Goal: Navigation & Orientation: Find specific page/section

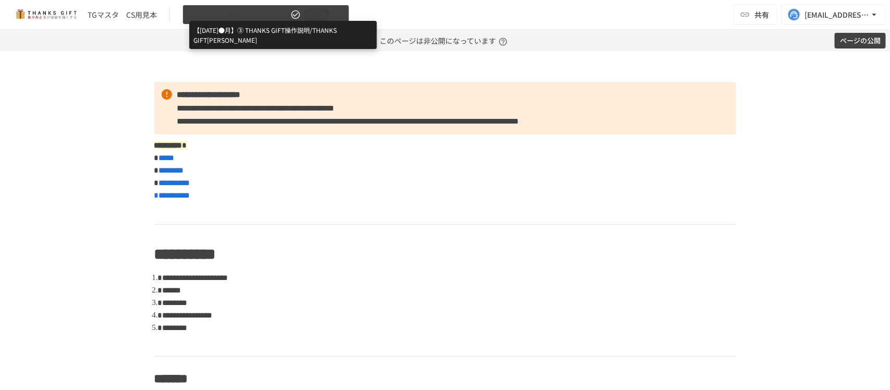
click at [266, 16] on span "【[DATE]●月】➂ THANKS GIFT操作説明/THANKS GIFT[PERSON_NAME]" at bounding box center [238, 14] width 99 height 13
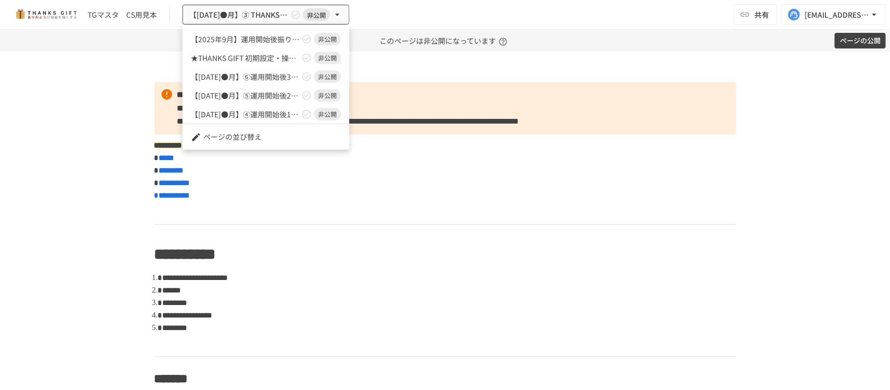
scroll to position [73, 0]
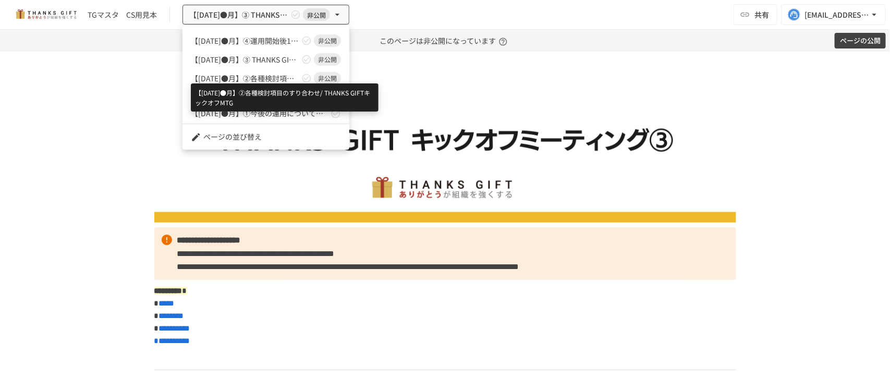
click at [230, 76] on span "【[DATE]●月】②各種検討項目のすり合わせ/ THANKS GIFTキックオフMTG" at bounding box center [245, 78] width 108 height 11
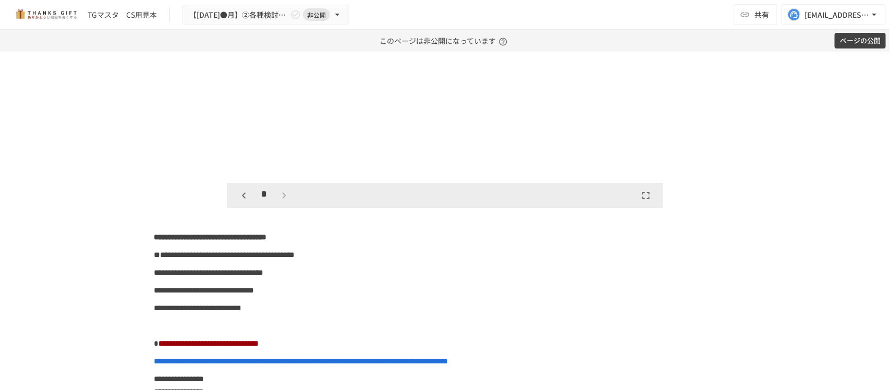
scroll to position [5213, 0]
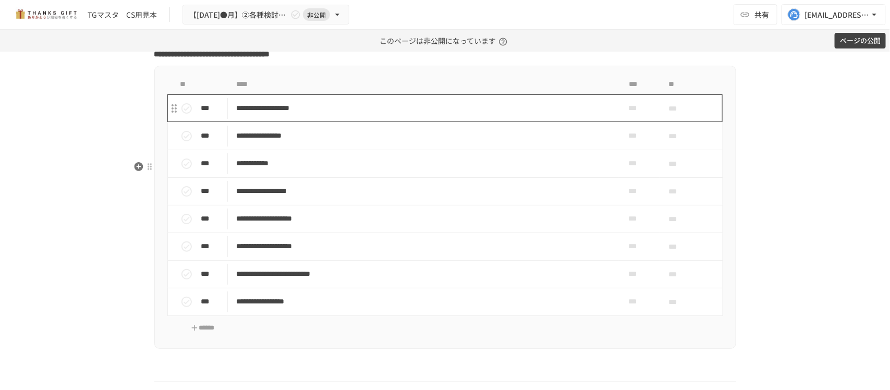
click at [377, 115] on p "**********" at bounding box center [422, 108] width 373 height 13
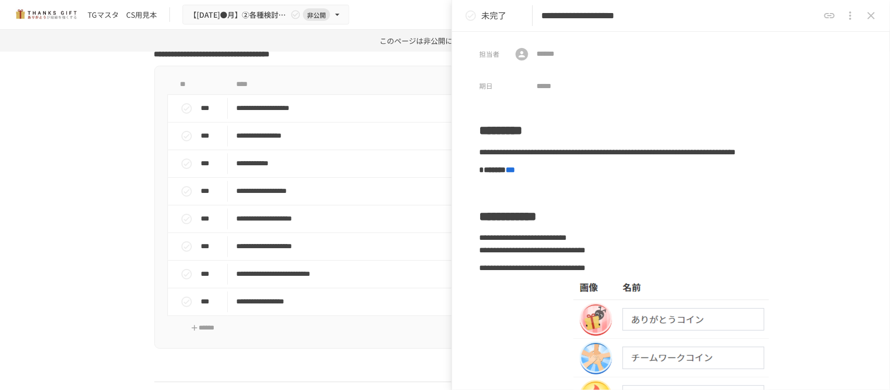
click at [866, 16] on icon "close drawer" at bounding box center [871, 15] width 13 height 13
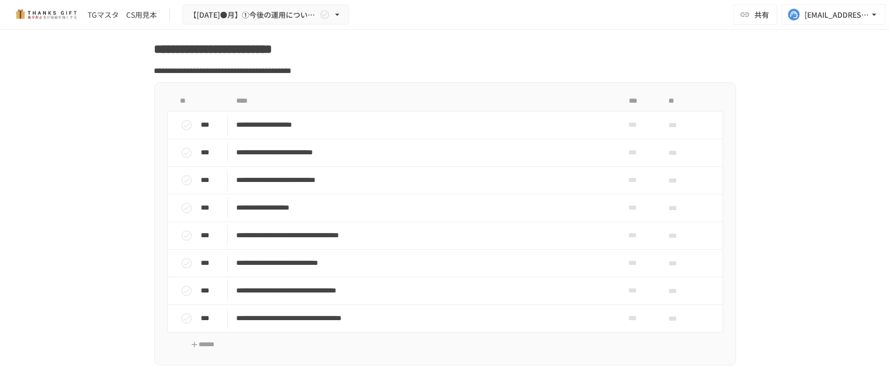
scroll to position [6320, 0]
